Goal: Feedback & Contribution: Leave review/rating

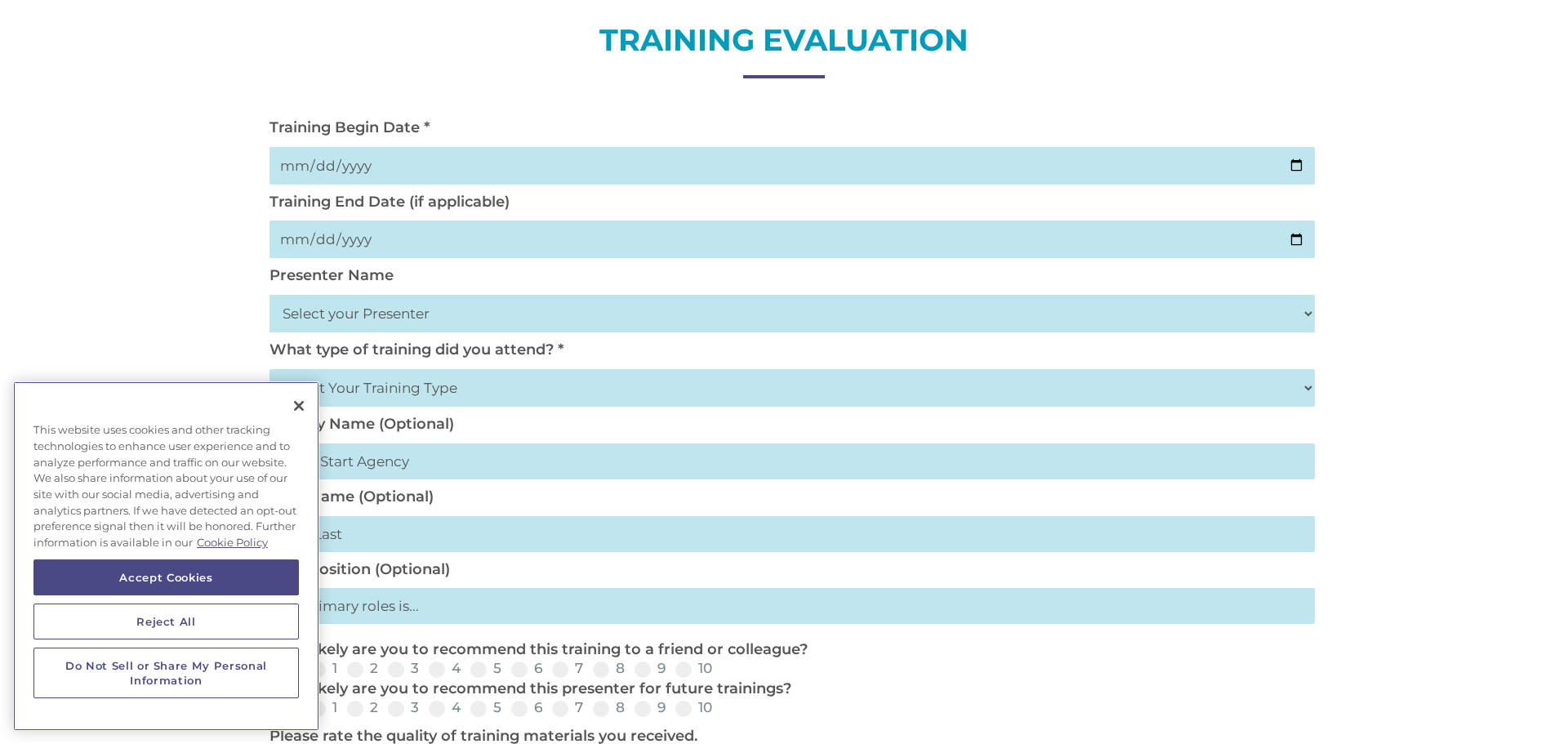
scroll to position [196, 0]
click at [283, 160] on input "date" at bounding box center [791, 165] width 1045 height 38
type input "[DATE]"
click at [300, 234] on input "date" at bounding box center [791, 238] width 1045 height 38
click at [307, 234] on input "date" at bounding box center [791, 238] width 1045 height 38
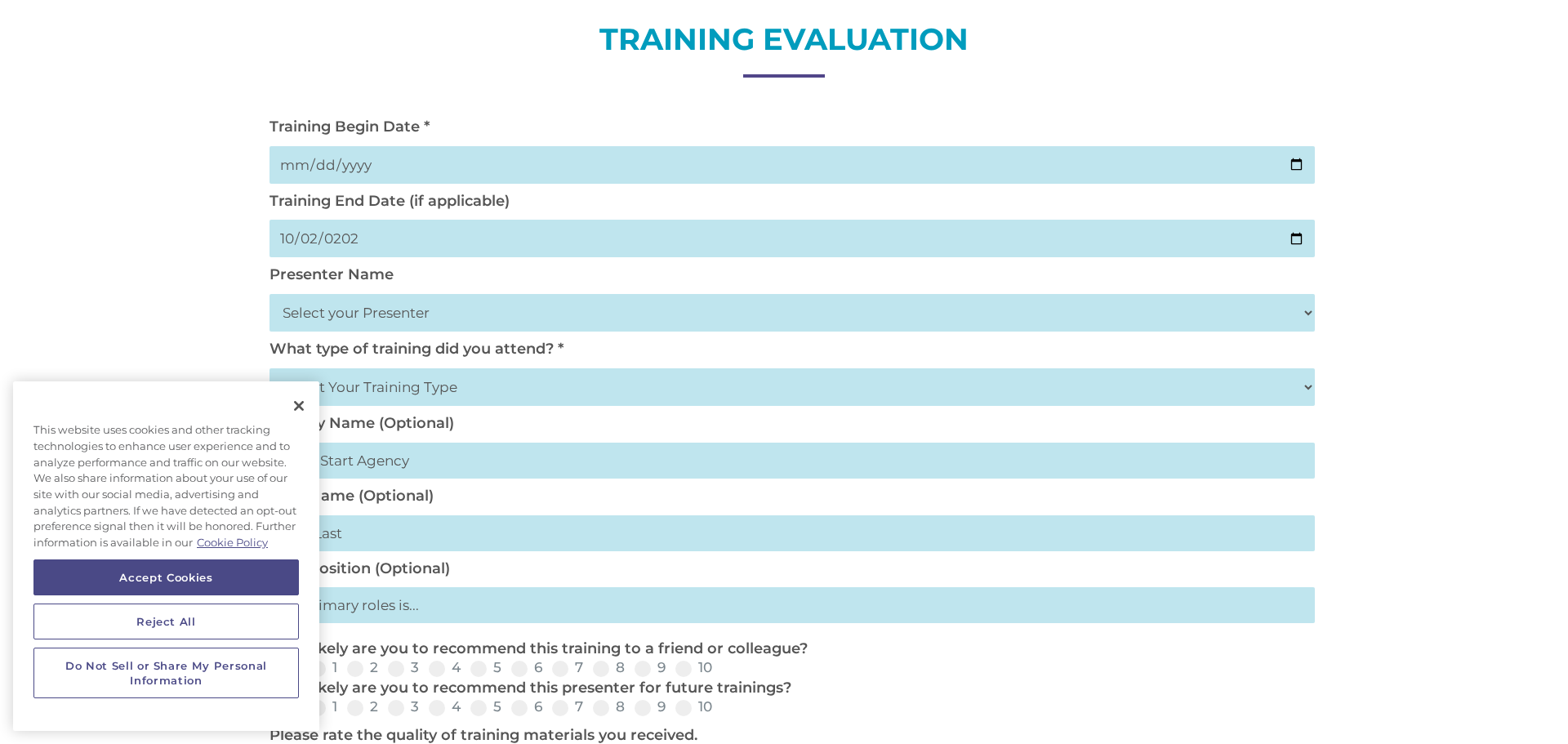
type input "[DATE]"
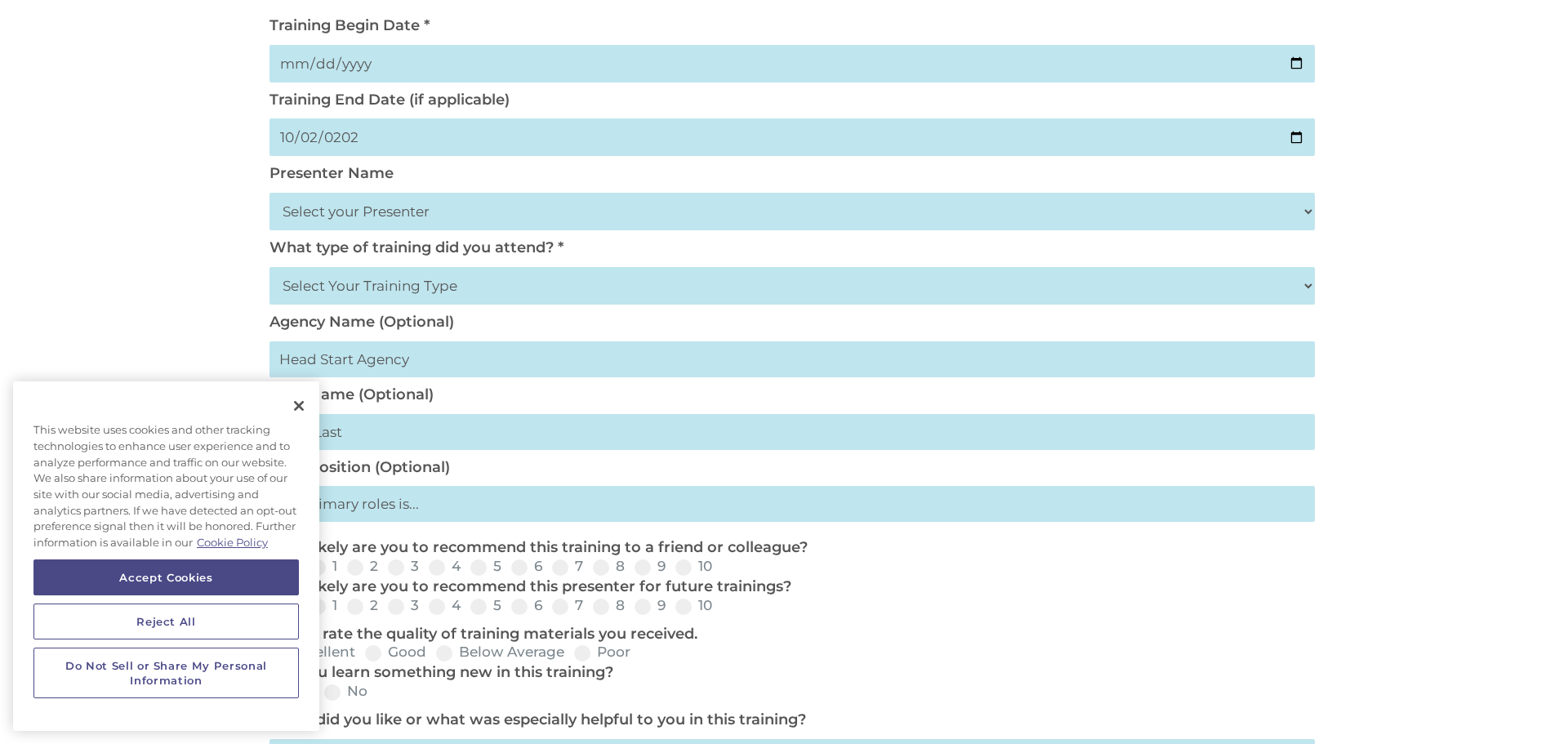
scroll to position [327, 0]
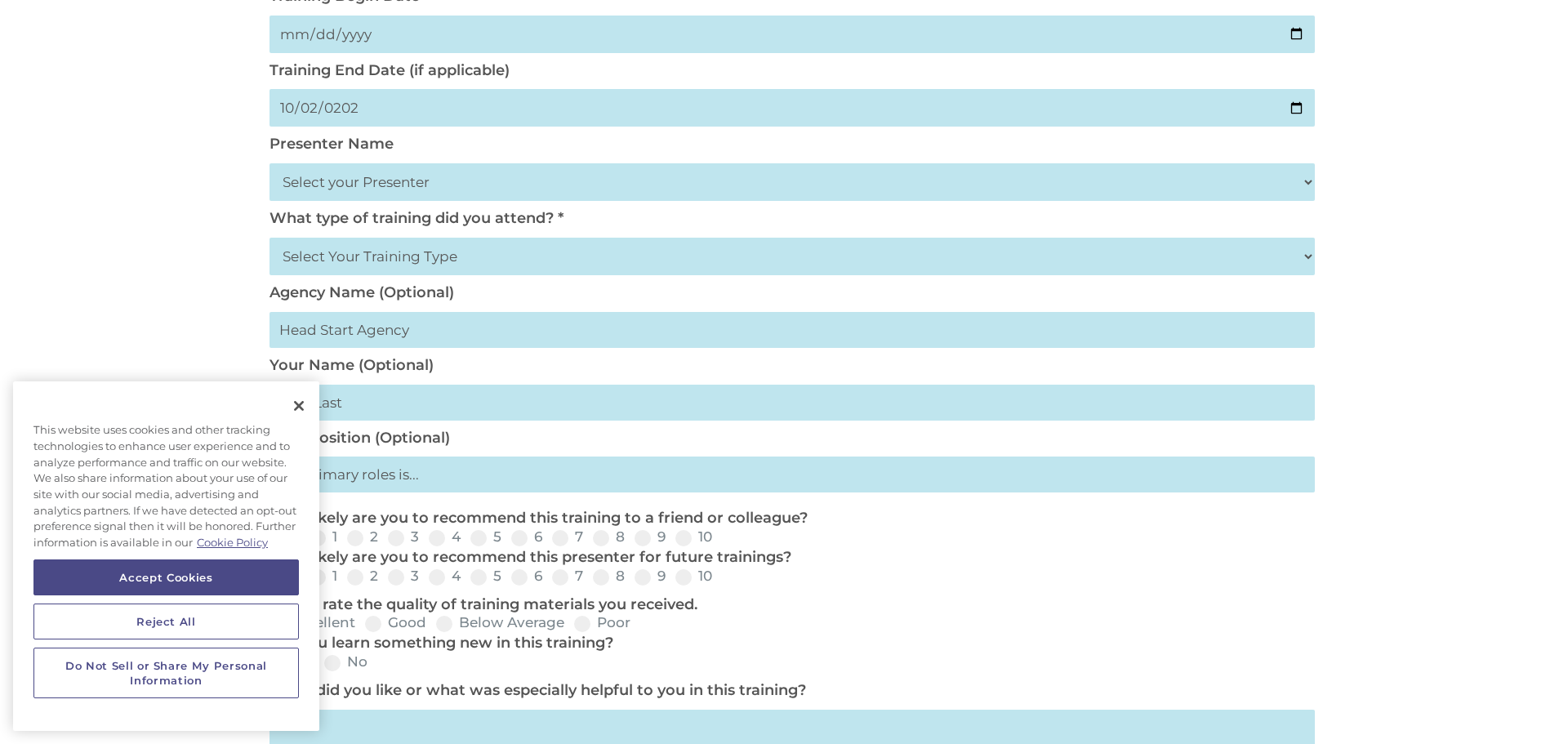
click at [285, 183] on select "Select your Presenter [PERSON_NAME] [PERSON_NAME] [PERSON_NAME] [PERSON_NAME] […" at bounding box center [791, 183] width 1045 height 38
select select "[PERSON_NAME]"
click at [490, 179] on select "Select your Presenter [PERSON_NAME] [PERSON_NAME] [PERSON_NAME] [PERSON_NAME] […" at bounding box center [791, 183] width 1045 height 38
click at [281, 250] on select "Select Your Training Type On-site (at your agency) Virtual Visit Live Group Web…" at bounding box center [791, 256] width 1045 height 38
click at [285, 251] on select "Select Your Training Type On-site (at your agency) Virtual Visit Live Group Web…" at bounding box center [791, 256] width 1045 height 38
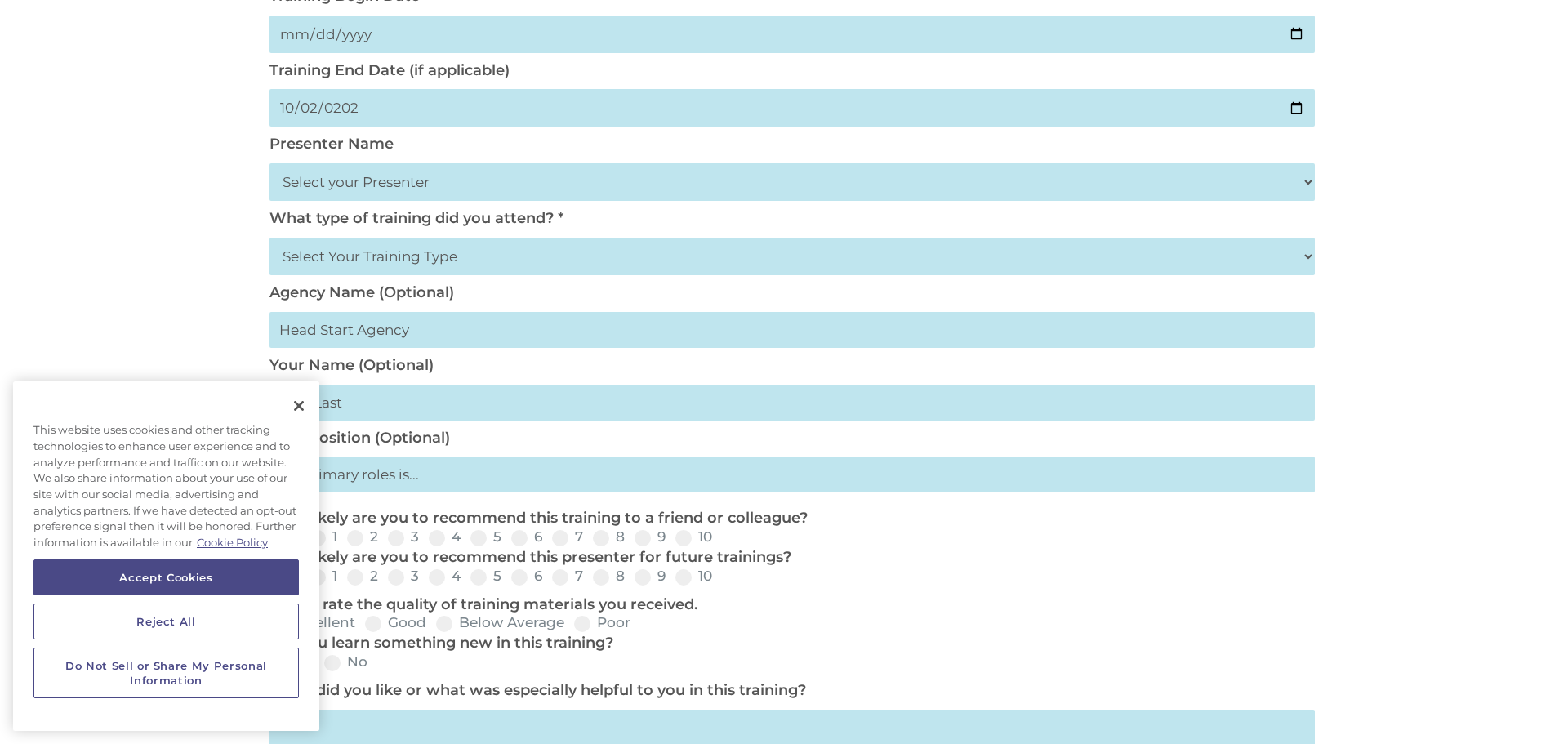
click at [285, 251] on select "Select Your Training Type On-site (at your agency) Virtual Visit Live Group Web…" at bounding box center [791, 256] width 1045 height 38
click at [269, 237] on select "Select Your Training Type On-site (at your agency) Virtual Visit Live Group Web…" at bounding box center [791, 256] width 1045 height 38
click at [447, 251] on select "Select Your Training Type On-site (at your agency) Virtual Visit Live Group Web…" at bounding box center [791, 256] width 1045 height 38
click at [287, 251] on select "Select Your Training Type On-site (at your agency) Virtual Visit Live Group Web…" at bounding box center [791, 256] width 1045 height 38
click at [433, 249] on select "Select Your Training Type On-site (at your agency) Virtual Visit Live Group Web…" at bounding box center [791, 256] width 1045 height 38
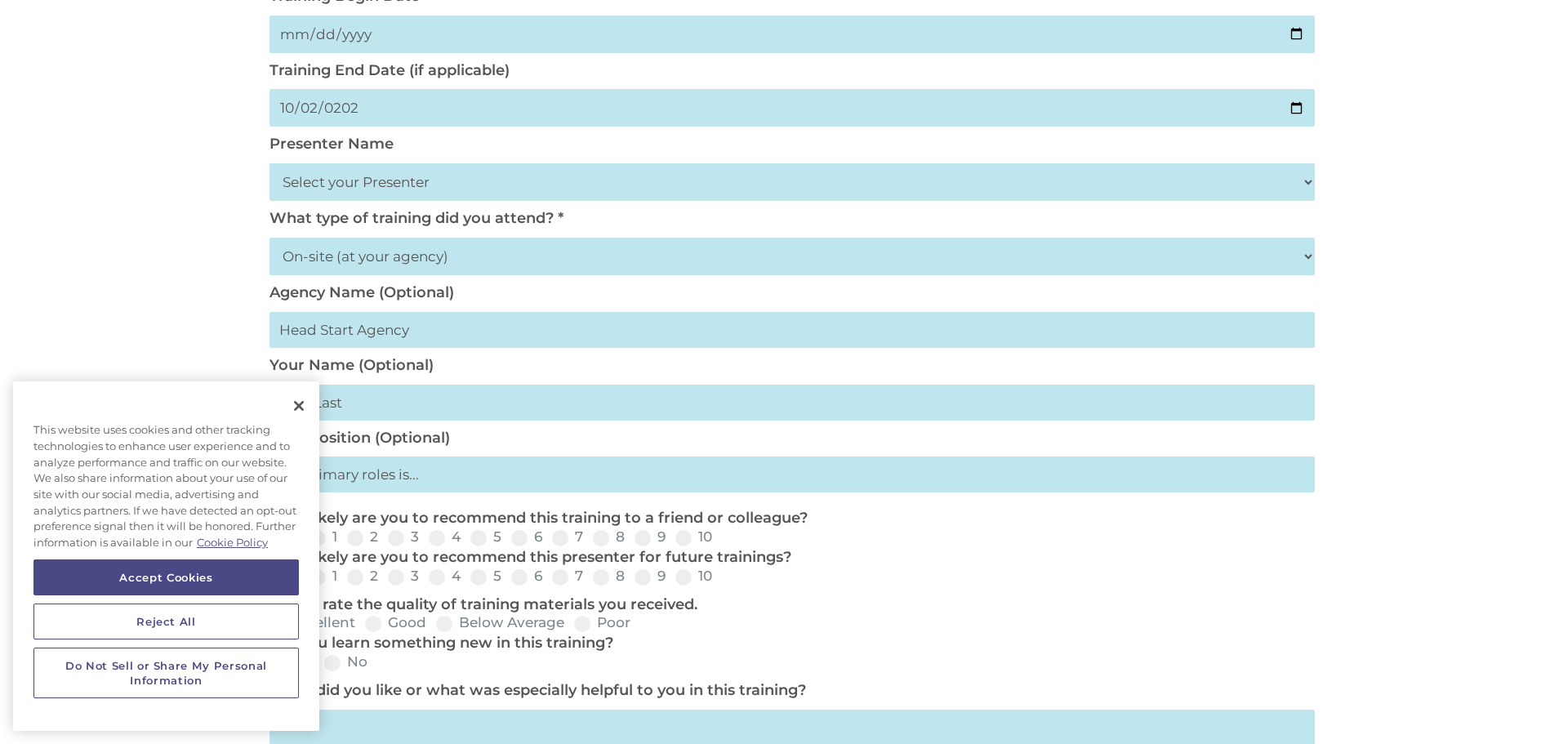
select select "Virtual Visit"
click at [269, 237] on select "Select Your Training Type On-site (at your agency) Virtual Visit Live Group Web…" at bounding box center [791, 256] width 1045 height 38
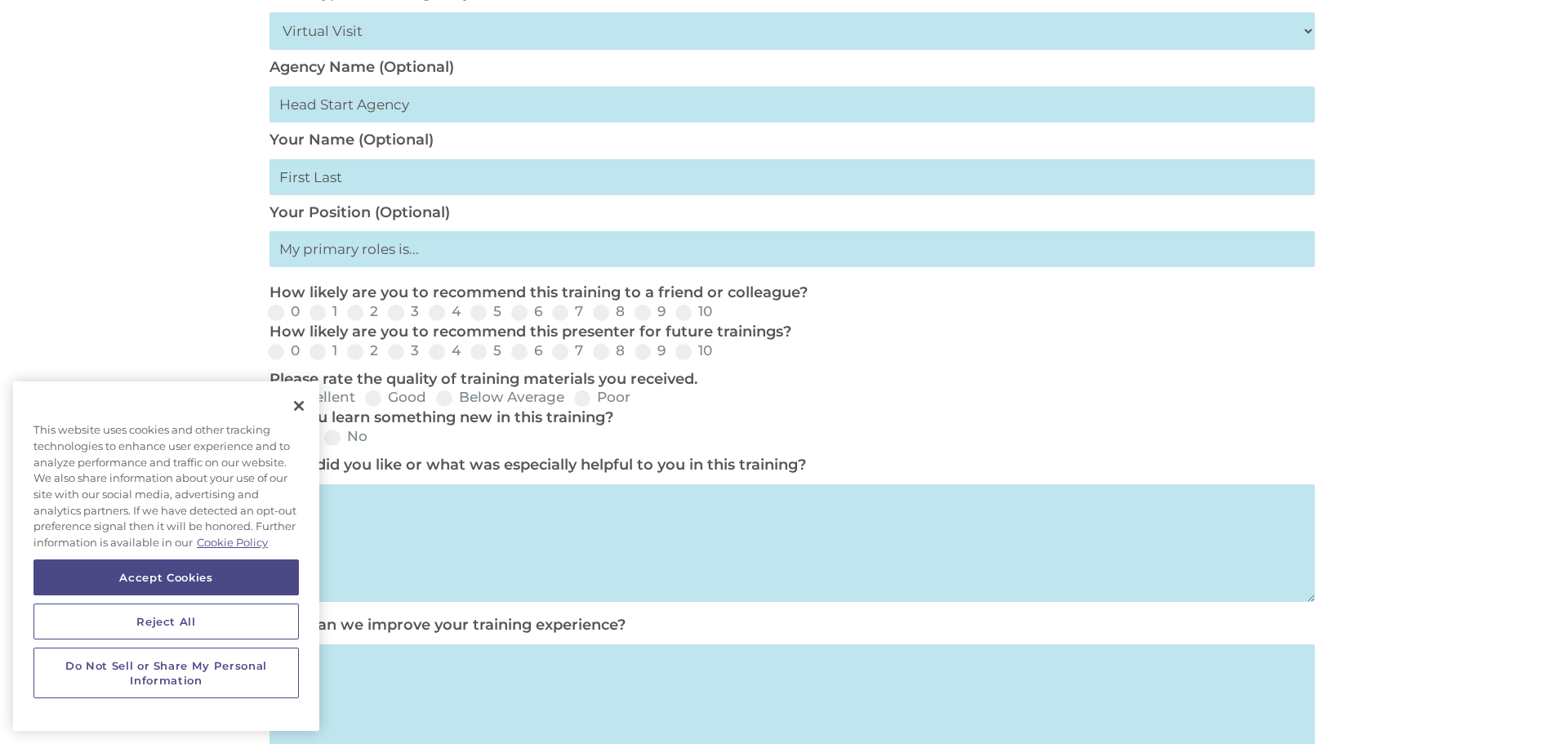
scroll to position [588, 0]
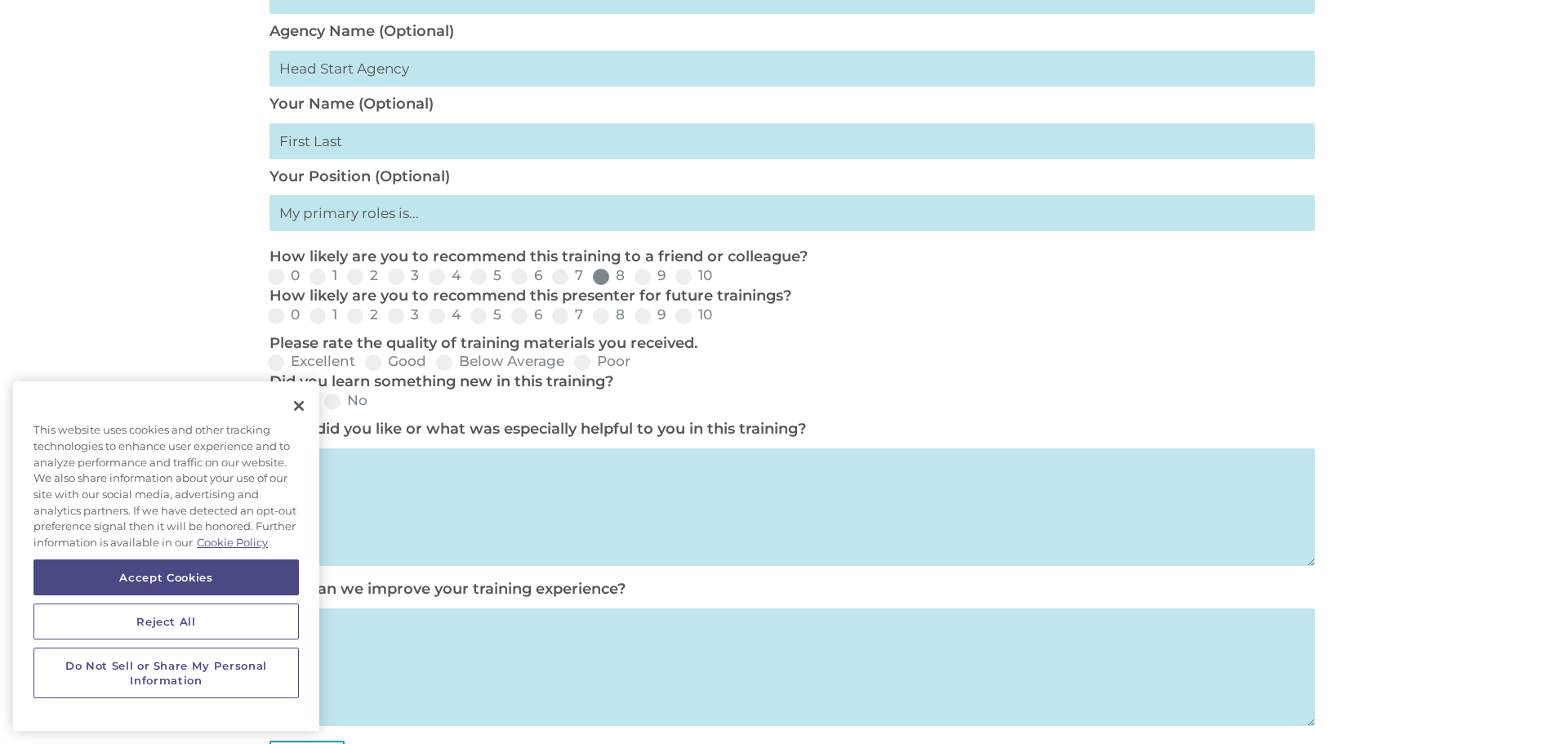
click at [616, 279] on label "8" at bounding box center [609, 275] width 32 height 14
click at [633, 279] on input "8" at bounding box center [638, 282] width 10 height 10
radio input "true"
click at [616, 316] on label "8" at bounding box center [609, 315] width 32 height 14
click at [633, 316] on input "8" at bounding box center [638, 321] width 10 height 10
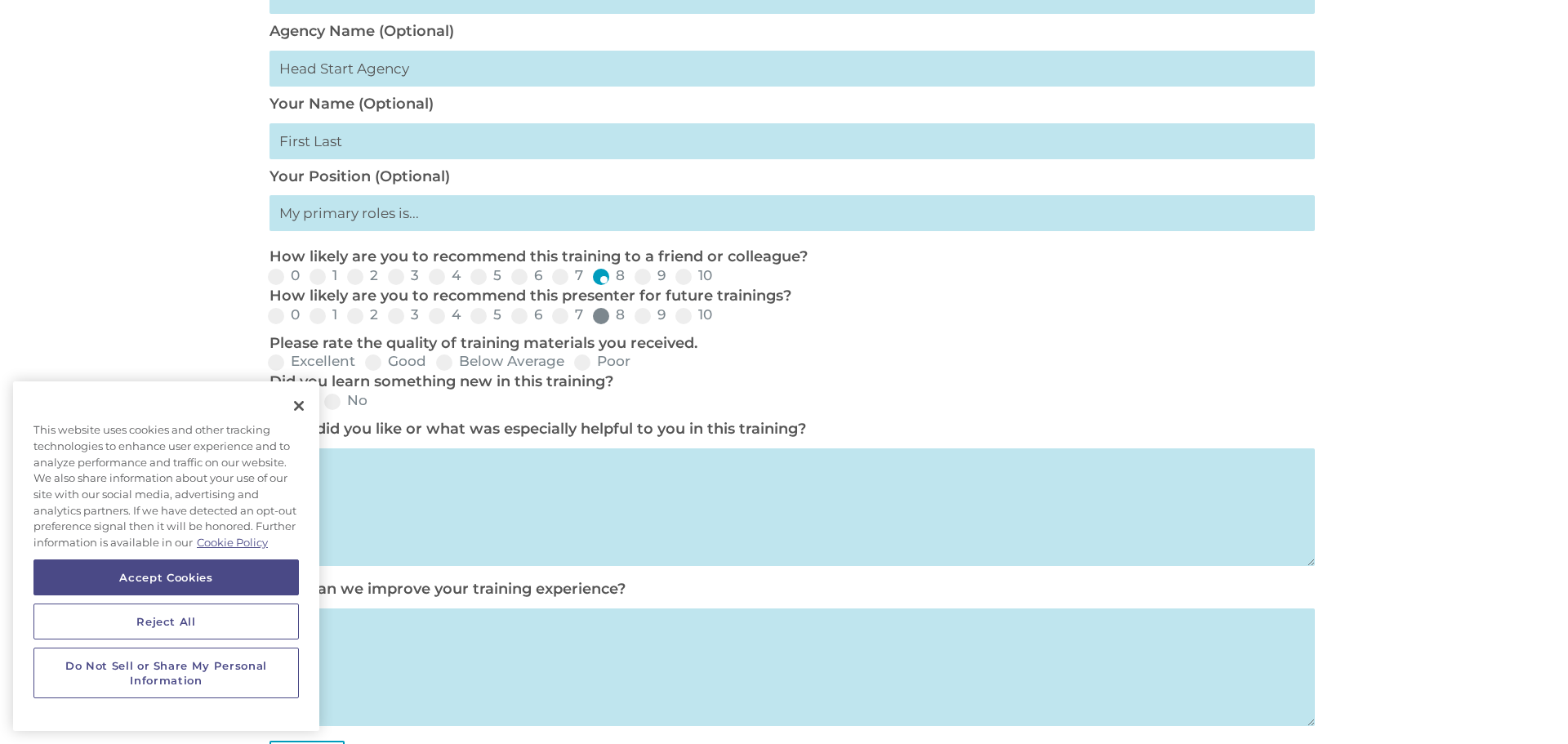
radio input "true"
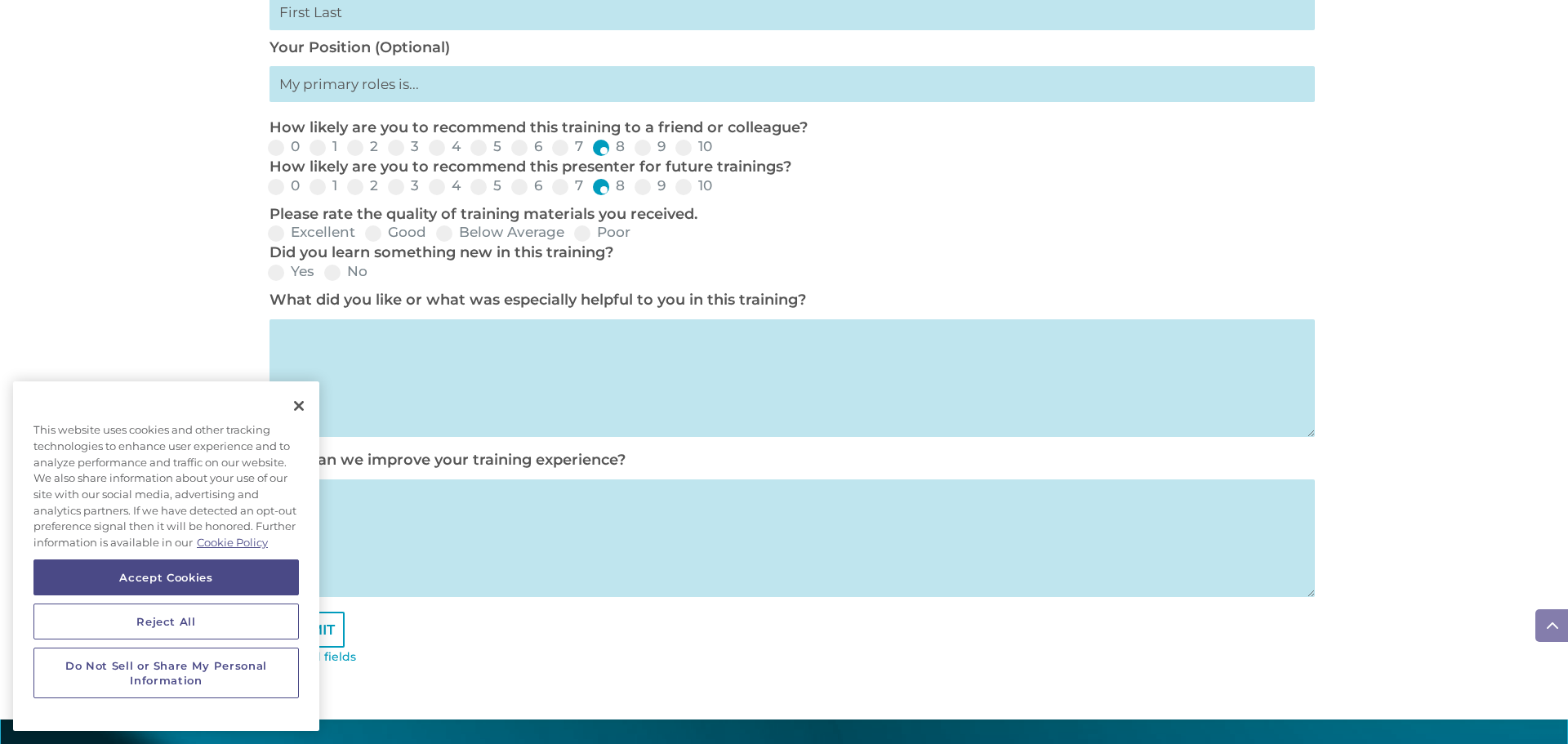
scroll to position [718, 0]
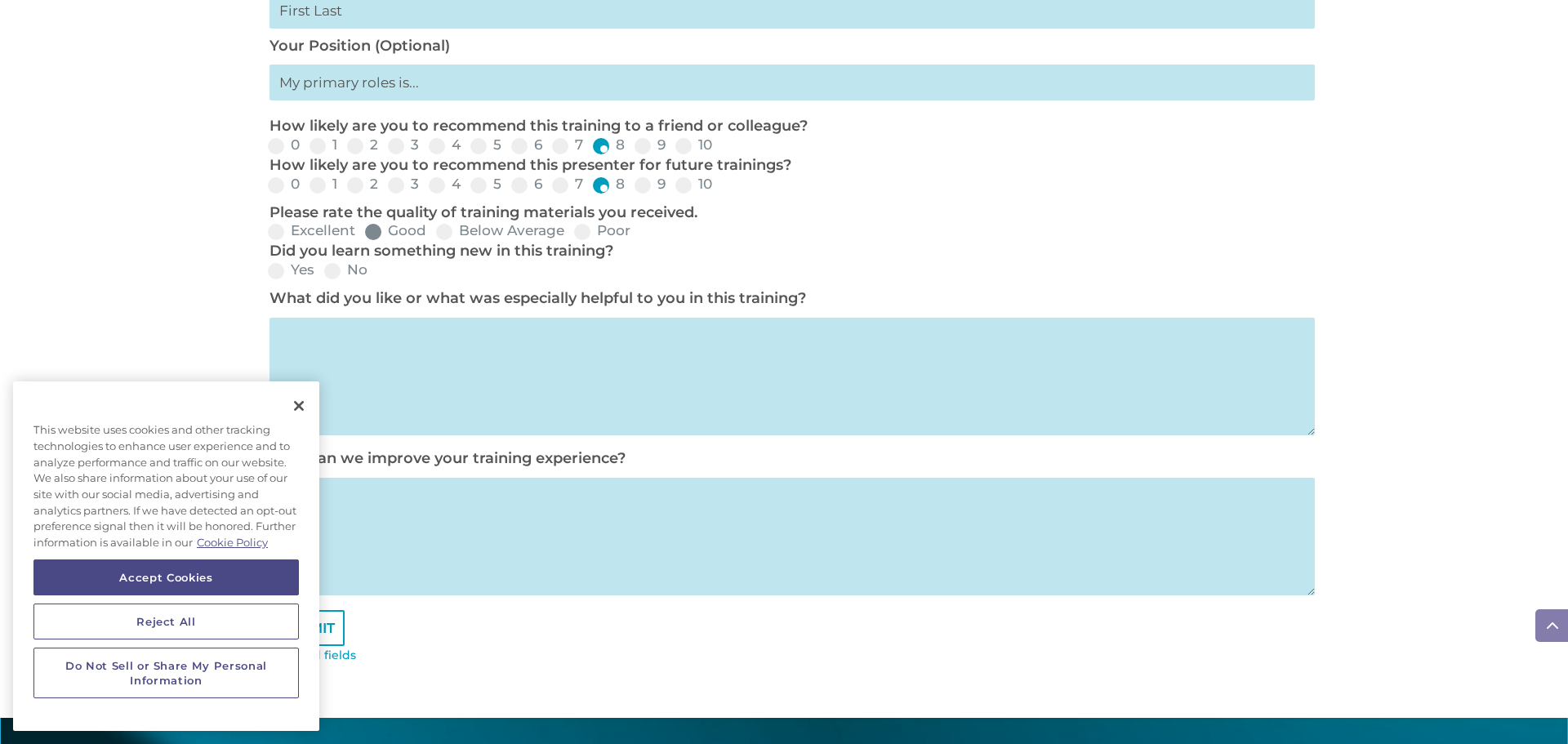
click at [371, 231] on span at bounding box center [373, 231] width 16 height 16
click at [435, 232] on input "Good" at bounding box center [440, 237] width 10 height 10
radio input "true"
click at [277, 270] on span at bounding box center [275, 271] width 16 height 16
click at [322, 271] on input "Yes" at bounding box center [327, 276] width 10 height 10
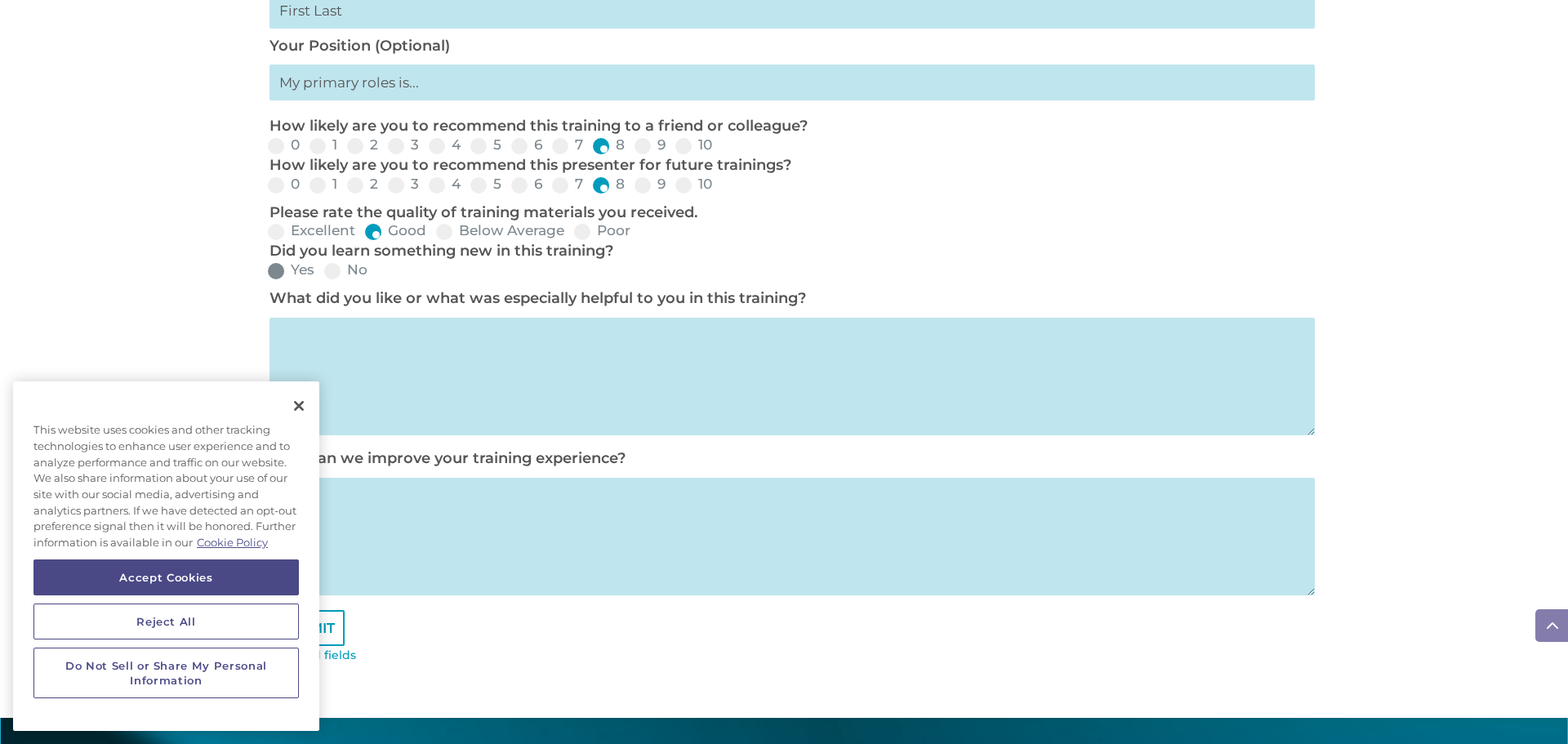
radio input "true"
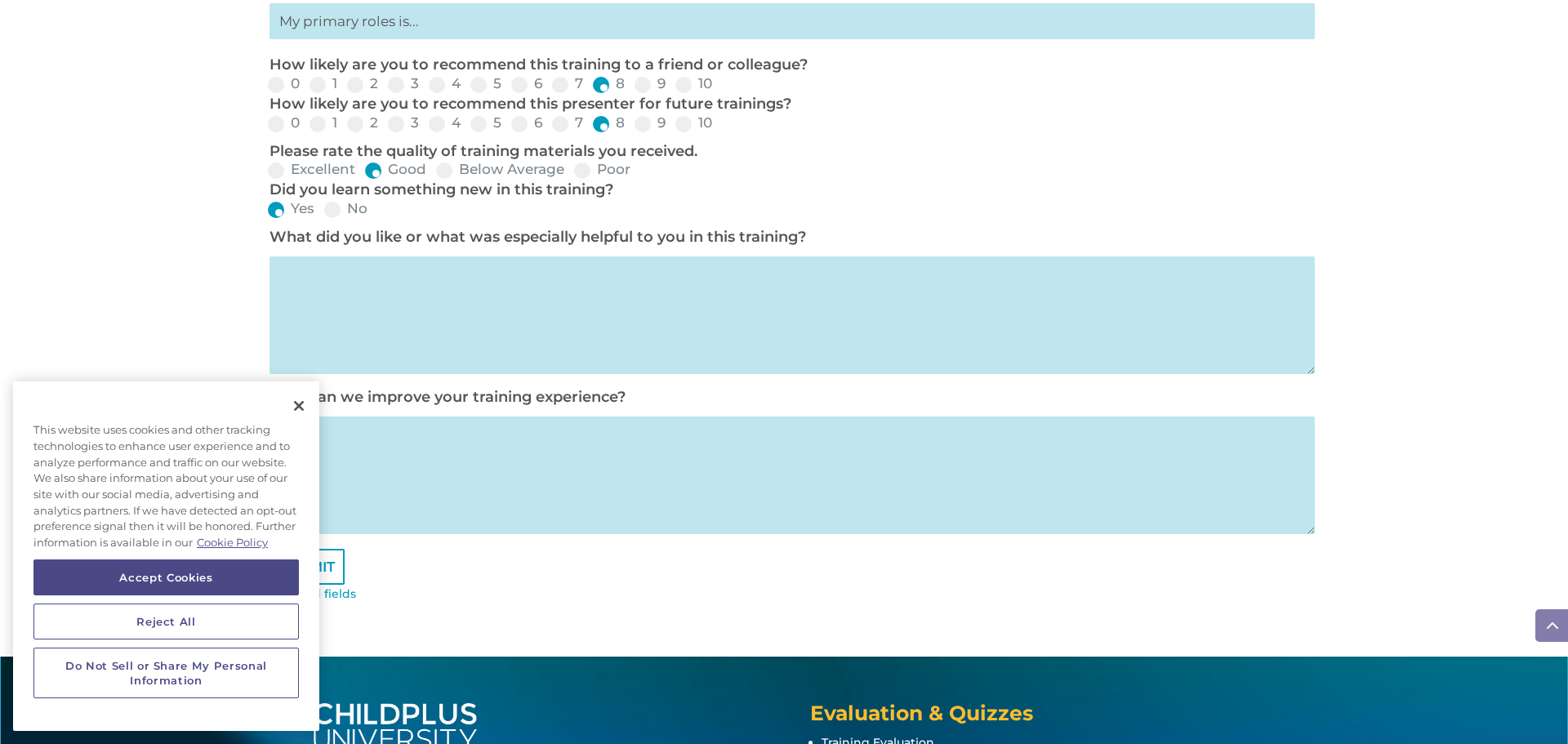
scroll to position [781, 0]
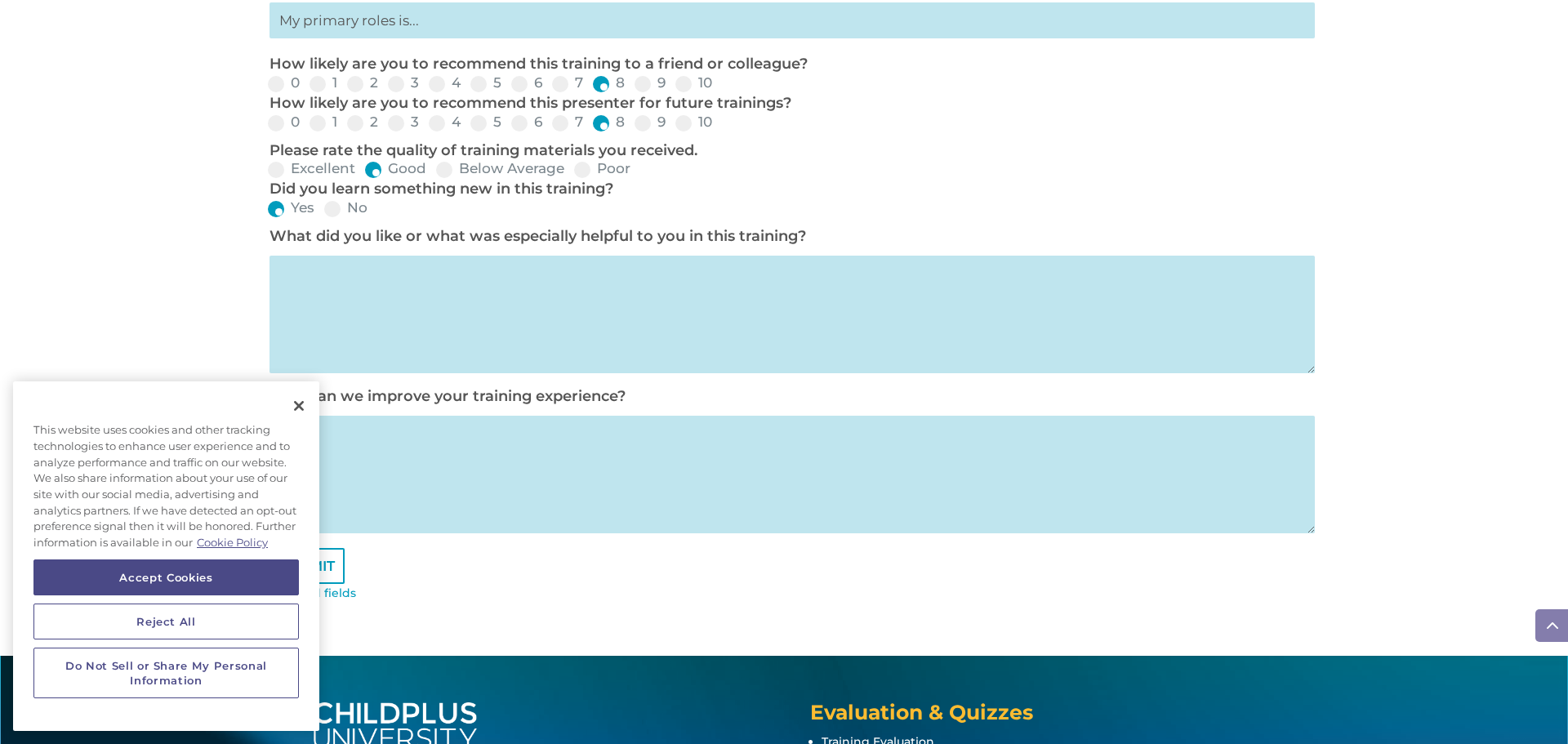
click at [286, 278] on textarea at bounding box center [791, 314] width 1045 height 117
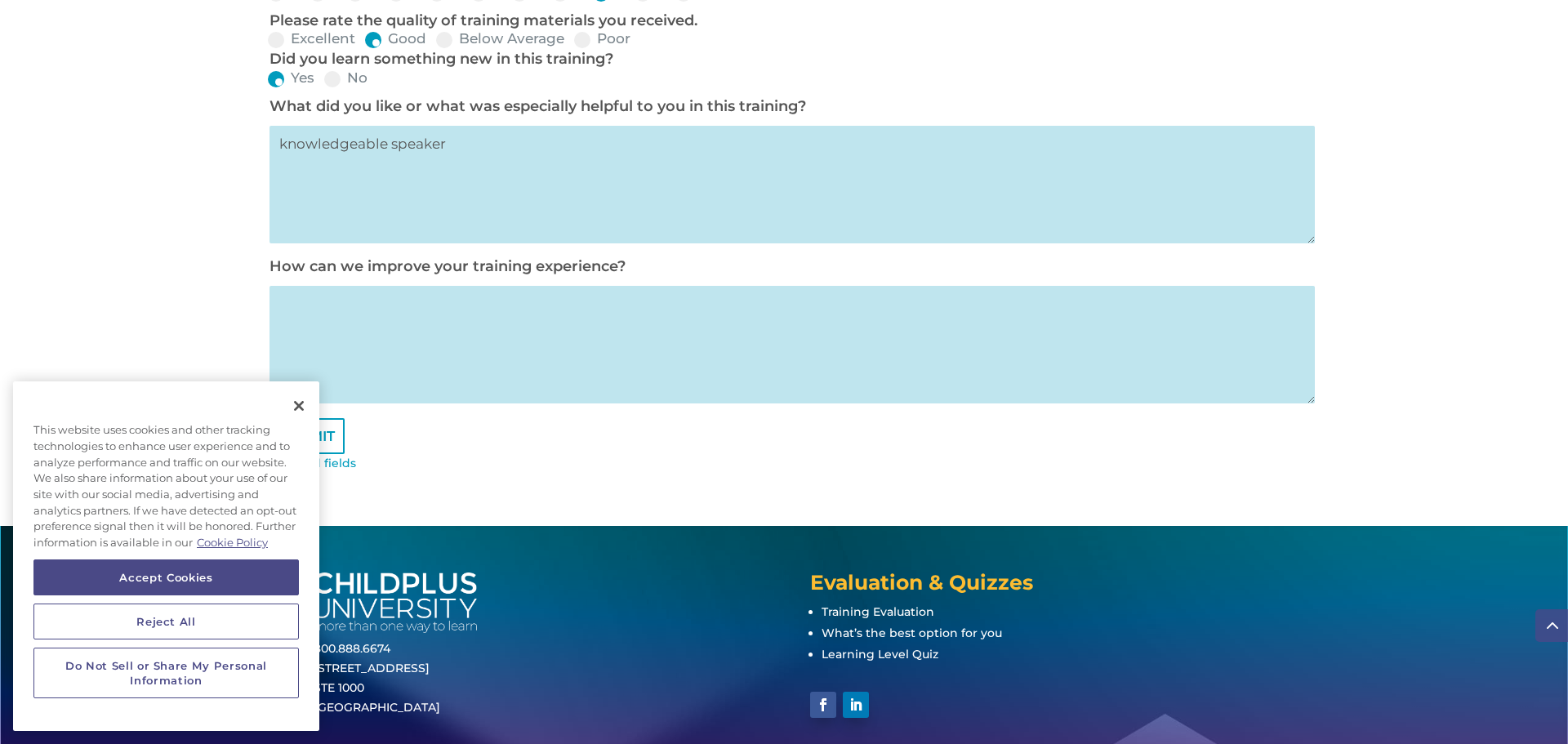
scroll to position [911, 0]
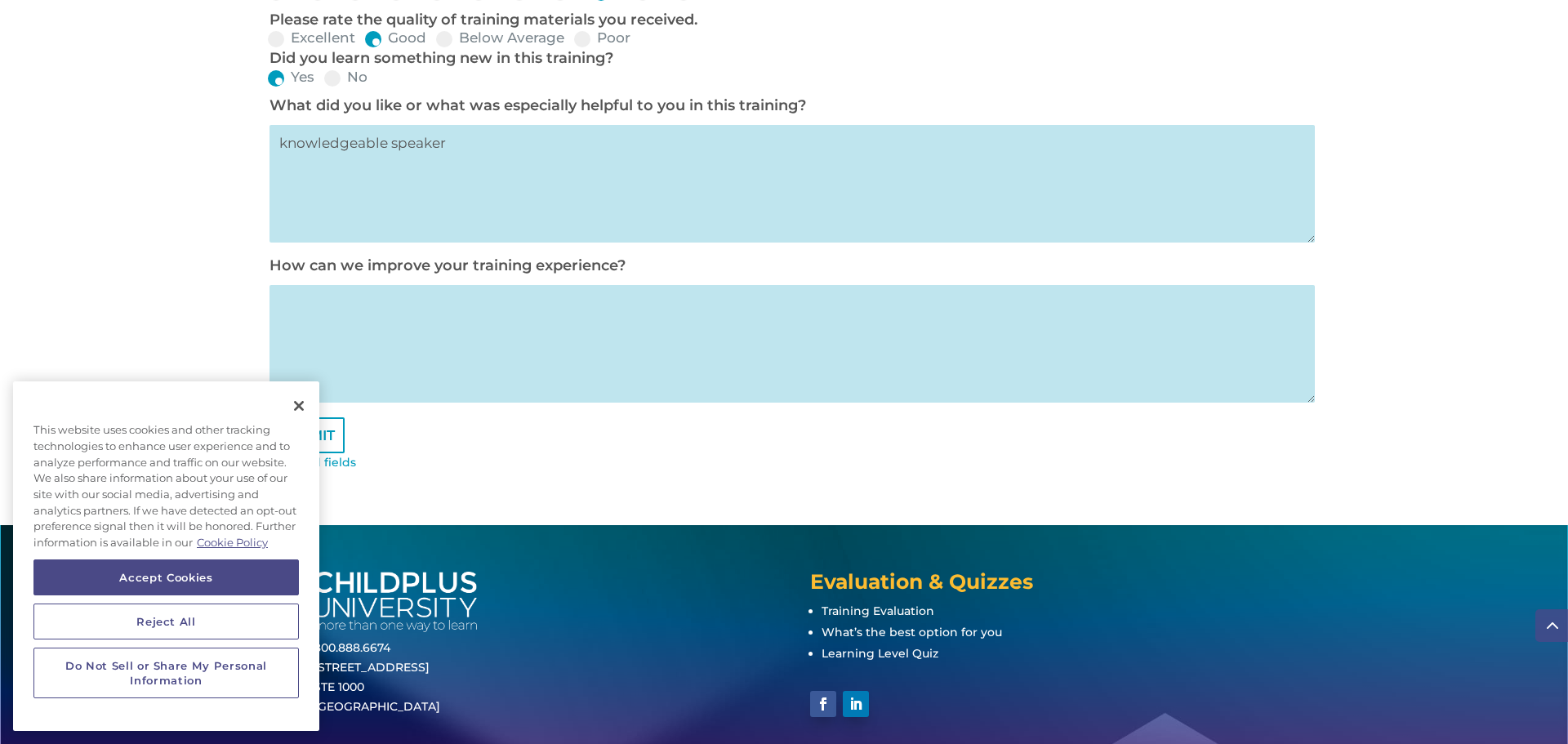
type textarea "knowledgeable speaker"
click at [292, 309] on textarea at bounding box center [791, 343] width 1045 height 117
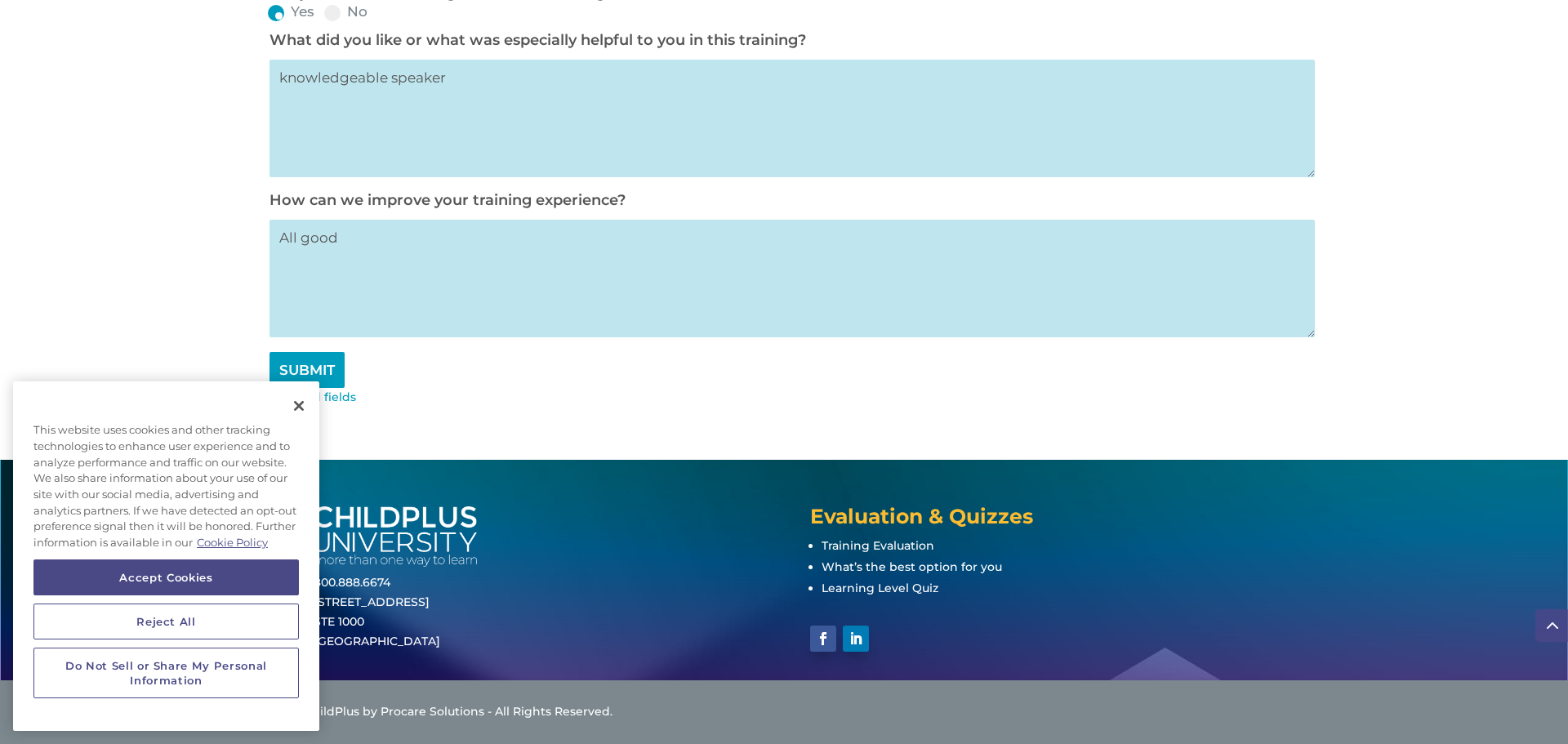
type textarea "All good"
click at [333, 371] on input "SUBMIT" at bounding box center [307, 370] width 75 height 36
click at [316, 369] on input "SUBMIT" at bounding box center [307, 370] width 75 height 36
